Goal: Information Seeking & Learning: Find contact information

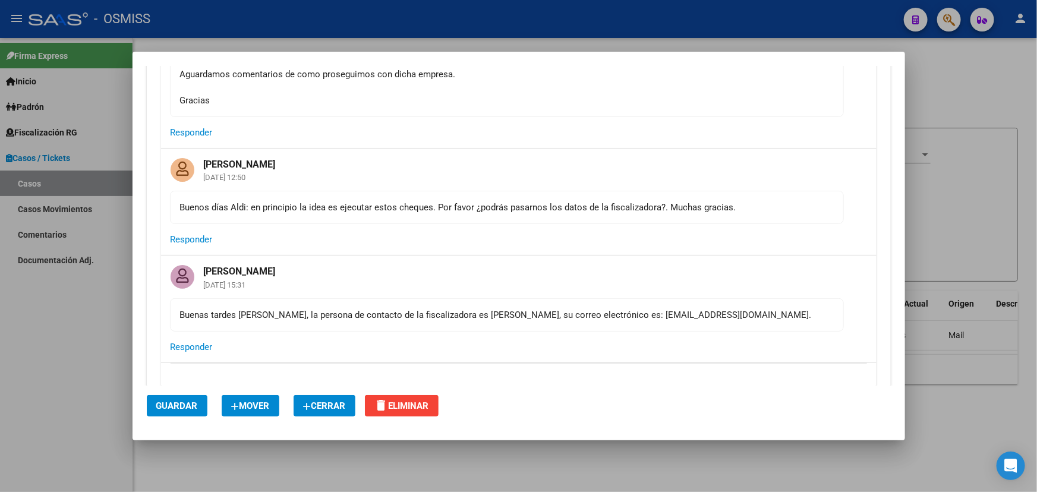
scroll to position [162, 0]
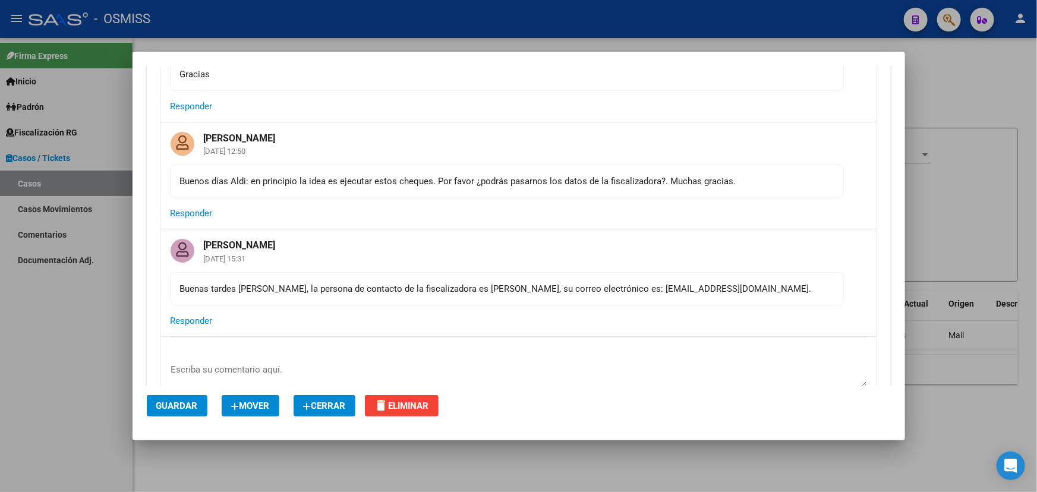
drag, startPoint x: 267, startPoint y: 288, endPoint x: 568, endPoint y: 291, distance: 301.3
click at [549, 291] on div "Buenas tardes [PERSON_NAME], la persona de contacto de la fiscalizadora es [PER…" at bounding box center [507, 288] width 654 height 13
click at [590, 291] on div "Buenas tardes [PERSON_NAME], la persona de contacto de la fiscalizadora es [PER…" at bounding box center [507, 288] width 654 height 13
drag, startPoint x: 732, startPoint y: 282, endPoint x: 611, endPoint y: 287, distance: 120.7
click at [611, 287] on div "Buenas tardes [PERSON_NAME], la persona de contacto de la fiscalizadora es [PER…" at bounding box center [507, 288] width 654 height 13
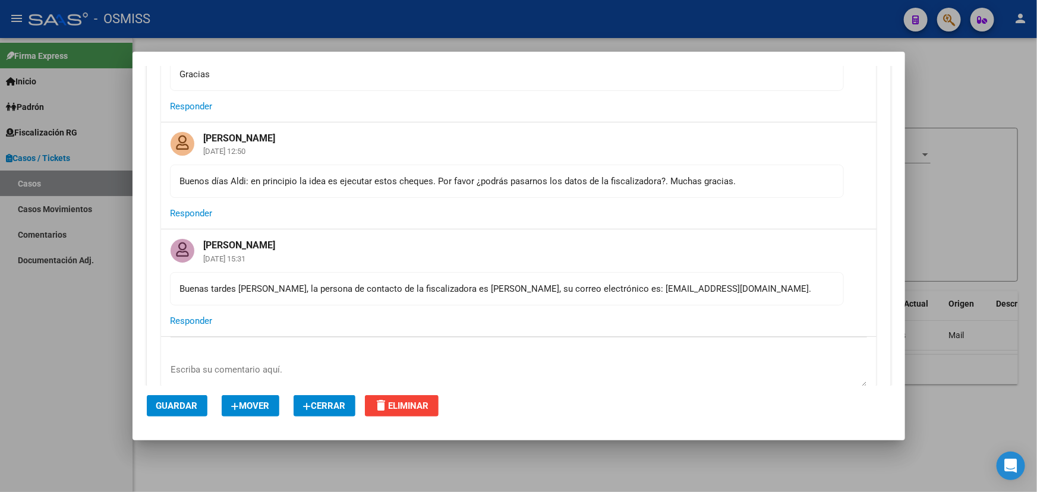
click at [635, 294] on div "Buenas tardes [PERSON_NAME], la persona de contacto de la fiscalizadora es [PER…" at bounding box center [507, 288] width 654 height 13
drag, startPoint x: 612, startPoint y: 294, endPoint x: 638, endPoint y: 292, distance: 25.6
click at [638, 292] on div "Buenas tardes [PERSON_NAME], la persona de contacto de la fiscalizadora es [PER…" at bounding box center [507, 288] width 654 height 13
click at [665, 289] on div "Buenas tardes [PERSON_NAME], la persona de contacto de la fiscalizadora es [PER…" at bounding box center [507, 288] width 654 height 13
click at [743, 288] on div "Buenas tardes [PERSON_NAME], la persona de contacto de la fiscalizadora es [PER…" at bounding box center [507, 288] width 654 height 13
